Goal: Task Accomplishment & Management: Manage account settings

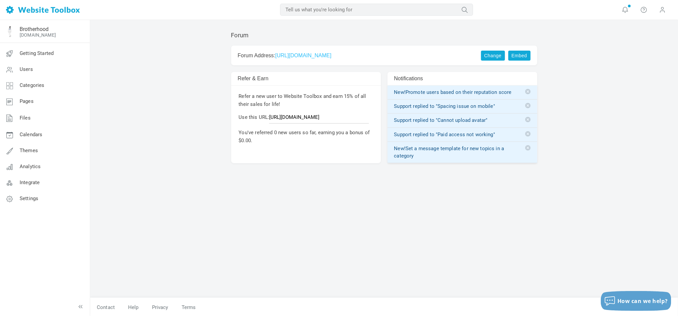
click at [612, 199] on div "Forum Change Embed Forum Address: [URL][DOMAIN_NAME] Change your Forum Address …" at bounding box center [384, 168] width 588 height 297
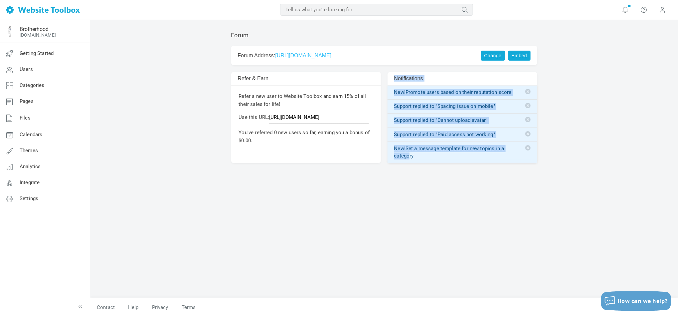
drag, startPoint x: 525, startPoint y: 173, endPoint x: 406, endPoint y: 164, distance: 119.2
click at [406, 164] on div "Forum Change Embed Forum Address: [URL][DOMAIN_NAME] Change your Forum Address …" at bounding box center [384, 161] width 316 height 273
click at [408, 188] on div "Forum Change Embed Forum Address: https://forum.speakeasybrandbrotherhood.com C…" at bounding box center [384, 161] width 316 height 273
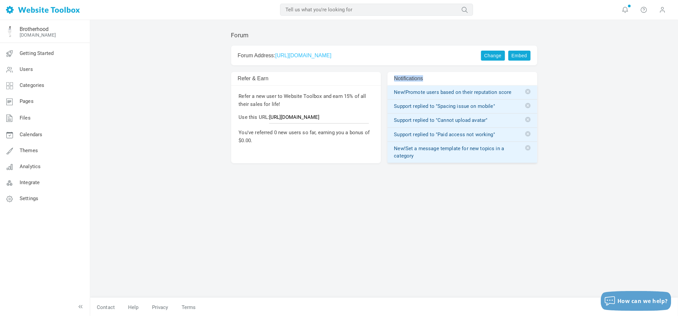
drag, startPoint x: 388, startPoint y: 92, endPoint x: 461, endPoint y: 164, distance: 101.9
click at [461, 164] on div "Forum Change Embed Forum Address: https://forum.speakeasybrandbrotherhood.com C…" at bounding box center [384, 161] width 316 height 273
click at [451, 186] on div "Forum Change Embed Forum Address: https://forum.speakeasybrandbrotherhood.com C…" at bounding box center [384, 161] width 316 height 273
drag, startPoint x: 423, startPoint y: 162, endPoint x: 390, endPoint y: 96, distance: 73.4
click at [390, 96] on tbody "New! Promote users based on their reputation score Support replied to "Spacing …" at bounding box center [463, 125] width 150 height 78
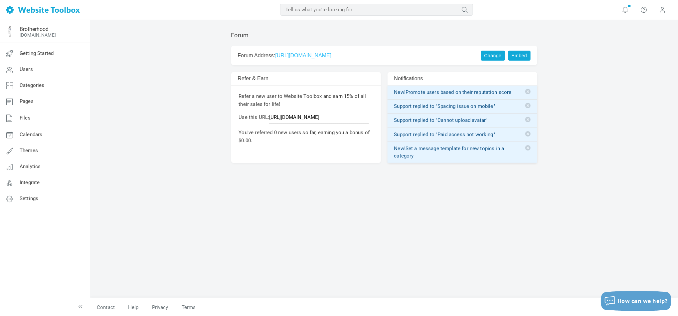
click at [458, 195] on div "Forum Change Embed Forum Address: https://forum.speakeasybrandbrotherhood.com C…" at bounding box center [384, 161] width 316 height 273
click at [152, 184] on div "Forum Change Embed Forum Address: https://forum.speakeasybrandbrotherhood.com C…" at bounding box center [384, 168] width 588 height 297
click at [166, 148] on div "Forum Change Embed Forum Address: https://forum.speakeasybrandbrotherhood.com C…" at bounding box center [384, 168] width 588 height 297
click at [331, 57] on link "https://forum.speakeasybrandbrotherhood.com" at bounding box center [303, 56] width 56 height 6
click at [24, 69] on span "Users" at bounding box center [26, 69] width 13 height 6
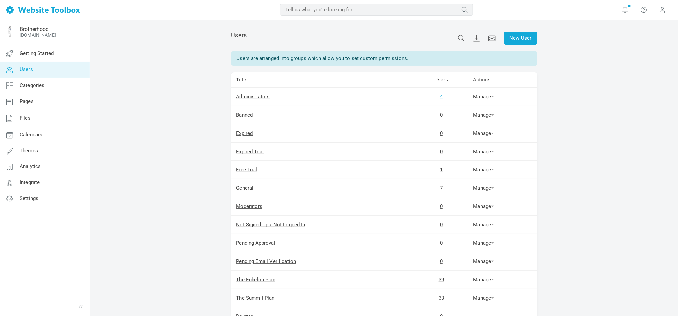
click at [441, 96] on link "4" at bounding box center [441, 97] width 3 height 6
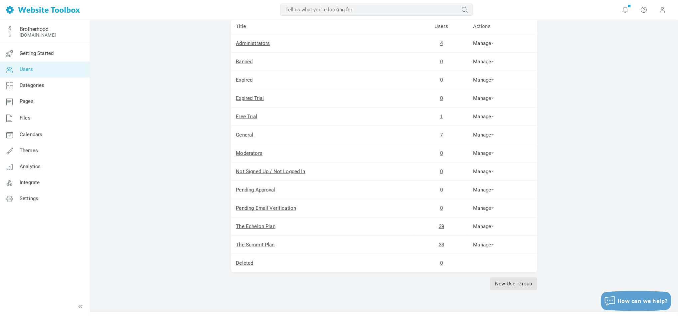
scroll to position [71, 0]
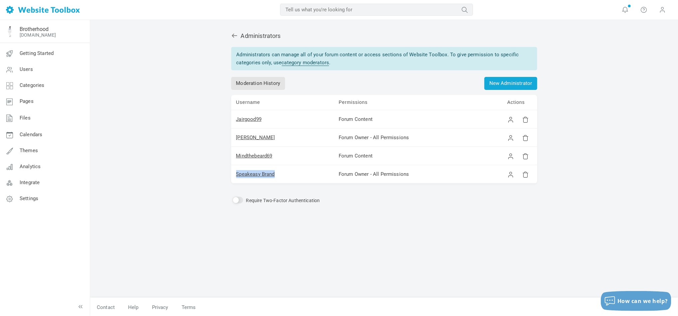
drag, startPoint x: 282, startPoint y: 178, endPoint x: 234, endPoint y: 179, distance: 47.9
click at [234, 179] on td "Speakeasy Brand" at bounding box center [282, 174] width 103 height 18
copy link "Speakeasy Brand"
click at [621, 133] on div "Administrators Administrators can manage all of your forum content or access se…" at bounding box center [384, 168] width 588 height 297
click at [43, 36] on link "[DOMAIN_NAME]" at bounding box center [38, 34] width 36 height 5
